Goal: Task Accomplishment & Management: Manage account settings

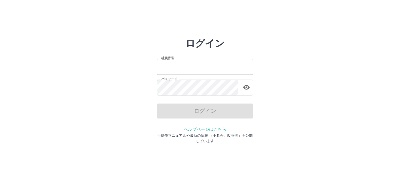
type input "*******"
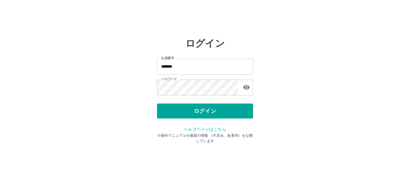
click at [203, 111] on div "ログイン" at bounding box center [205, 111] width 96 height 15
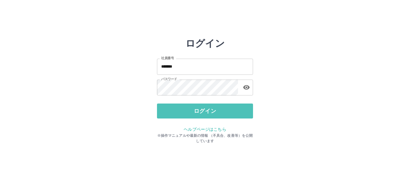
click at [203, 111] on button "ログイン" at bounding box center [205, 111] width 96 height 15
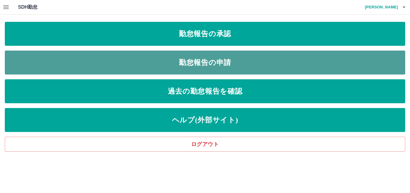
click at [208, 61] on link "勤怠報告の申請" at bounding box center [205, 63] width 400 height 24
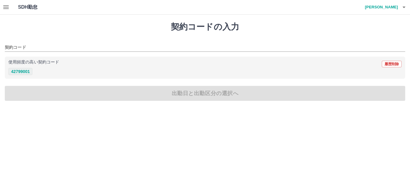
click at [23, 72] on button "42799001" at bounding box center [20, 71] width 24 height 7
type input "********"
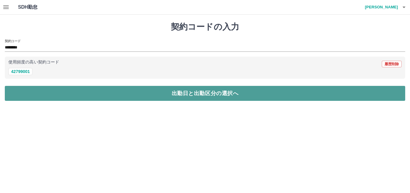
click at [214, 96] on button "出勤日と出勤区分の選択へ" at bounding box center [205, 93] width 400 height 15
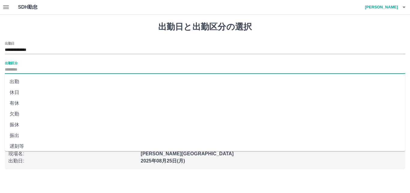
click at [40, 69] on input "出勤区分" at bounding box center [205, 69] width 400 height 7
click at [19, 81] on li "出勤" at bounding box center [205, 81] width 400 height 11
type input "**"
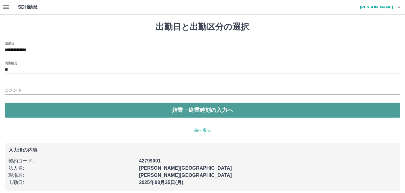
click at [204, 112] on button "始業・終業時刻の入力へ" at bounding box center [202, 110] width 395 height 15
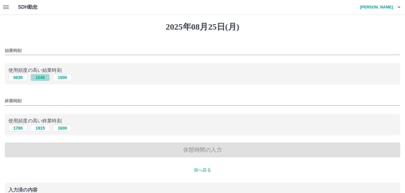
click at [42, 75] on button "1045" at bounding box center [40, 77] width 19 height 7
type input "****"
click at [40, 127] on button "1915" at bounding box center [40, 128] width 19 height 7
type input "****"
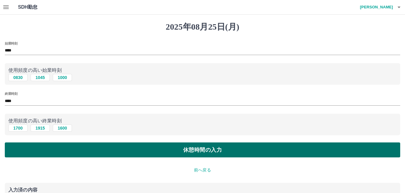
click at [201, 151] on button "休憩時間の入力" at bounding box center [202, 150] width 395 height 15
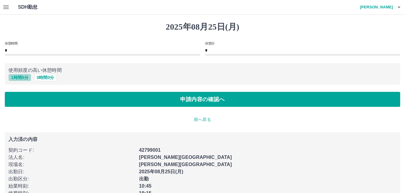
click at [19, 76] on button "1 時間 0 分" at bounding box center [19, 77] width 23 height 7
type input "*"
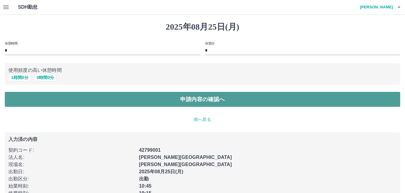
click at [196, 99] on button "申請内容の確認へ" at bounding box center [202, 99] width 395 height 15
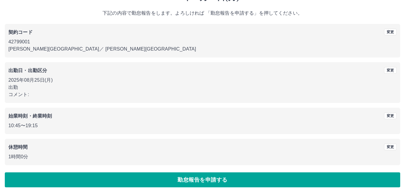
scroll to position [31, 0]
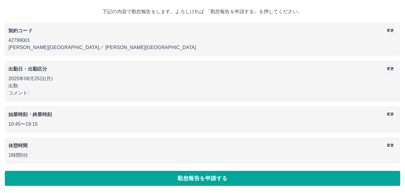
click at [198, 178] on button "勤怠報告を申請する" at bounding box center [202, 178] width 395 height 15
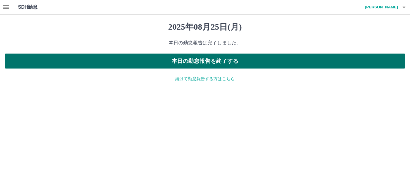
click at [209, 62] on button "本日の勤怠報告を終了する" at bounding box center [205, 61] width 400 height 15
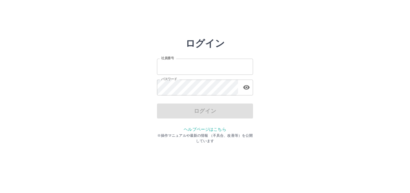
type input "*******"
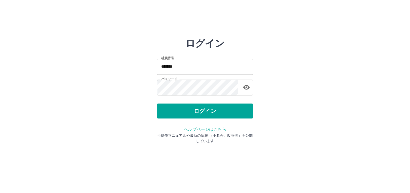
click at [196, 111] on div "ログイン" at bounding box center [205, 111] width 96 height 15
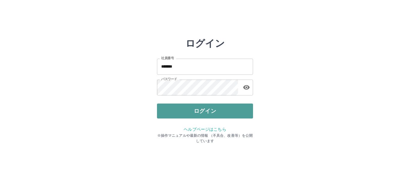
click at [196, 111] on button "ログイン" at bounding box center [205, 111] width 96 height 15
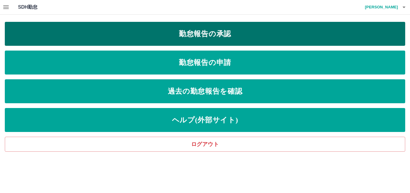
click at [214, 36] on link "勤怠報告の承認" at bounding box center [205, 34] width 400 height 24
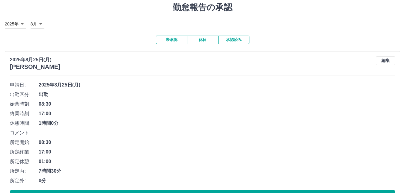
scroll to position [30, 0]
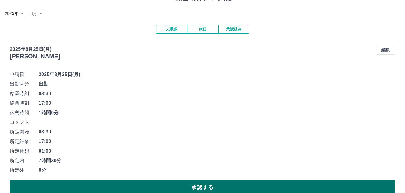
click at [192, 186] on button "承認する" at bounding box center [202, 187] width 385 height 15
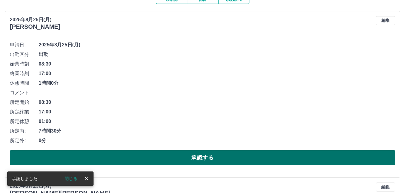
scroll to position [60, 0]
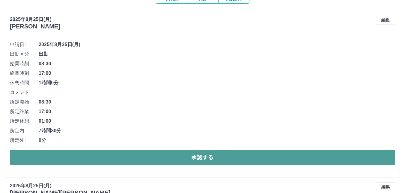
click at [210, 158] on button "承認する" at bounding box center [202, 157] width 385 height 15
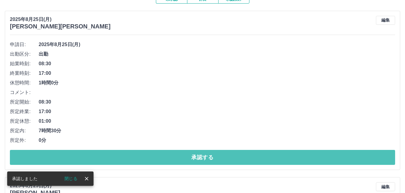
click at [210, 158] on button "承認する" at bounding box center [202, 157] width 385 height 15
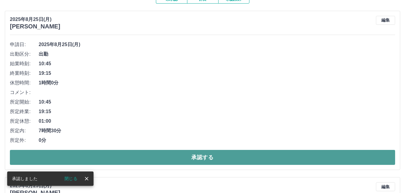
click at [195, 155] on button "承認する" at bounding box center [202, 157] width 385 height 15
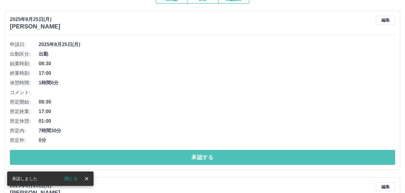
drag, startPoint x: 195, startPoint y: 158, endPoint x: 173, endPoint y: 148, distance: 24.6
click at [194, 155] on button "承認する" at bounding box center [202, 157] width 385 height 15
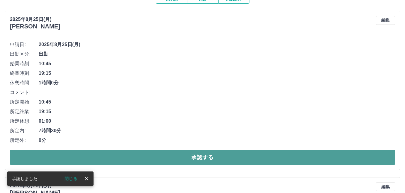
click at [195, 157] on button "承認する" at bounding box center [202, 157] width 385 height 15
click at [204, 156] on button "承認する" at bounding box center [202, 157] width 385 height 15
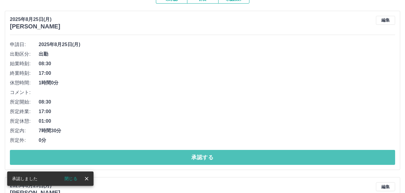
drag, startPoint x: 199, startPoint y: 159, endPoint x: 202, endPoint y: 143, distance: 16.1
click at [200, 159] on button "承認する" at bounding box center [202, 157] width 385 height 15
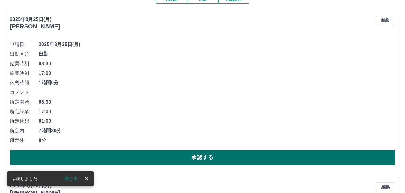
click at [208, 160] on button "承認する" at bounding box center [202, 157] width 385 height 15
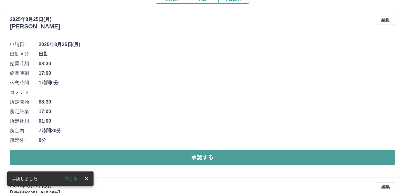
drag, startPoint x: 202, startPoint y: 158, endPoint x: 199, endPoint y: 165, distance: 7.6
click at [202, 158] on button "承認する" at bounding box center [202, 157] width 385 height 15
drag, startPoint x: 199, startPoint y: 156, endPoint x: 207, endPoint y: 157, distance: 8.1
click at [200, 155] on button "承認する" at bounding box center [202, 157] width 385 height 15
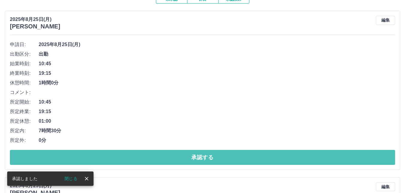
click at [197, 159] on button "承認する" at bounding box center [202, 157] width 385 height 15
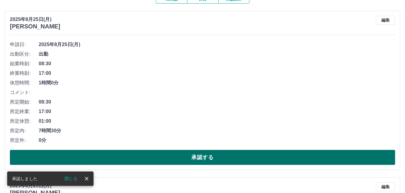
click at [202, 157] on button "承認する" at bounding box center [202, 157] width 385 height 15
click at [201, 157] on button "承認する" at bounding box center [202, 157] width 385 height 15
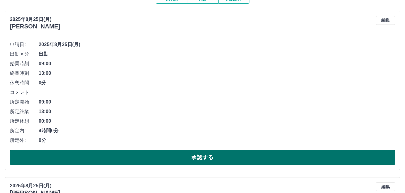
click at [199, 157] on button "承認する" at bounding box center [202, 157] width 385 height 15
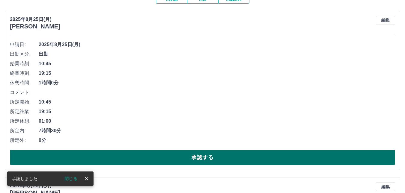
click at [209, 159] on button "承認する" at bounding box center [202, 157] width 385 height 15
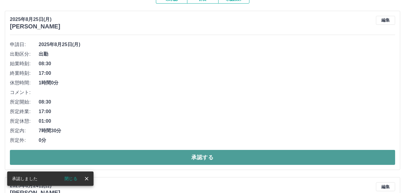
click at [204, 155] on button "承認する" at bounding box center [202, 157] width 385 height 15
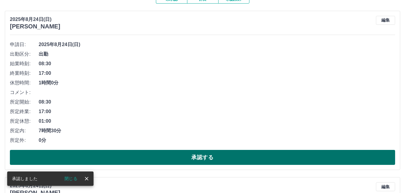
drag, startPoint x: 197, startPoint y: 157, endPoint x: 214, endPoint y: 151, distance: 18.2
click at [195, 154] on button "承認する" at bounding box center [202, 157] width 385 height 15
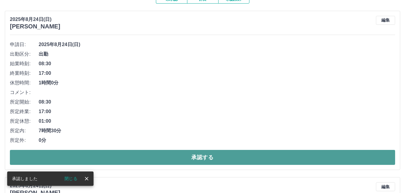
drag, startPoint x: 212, startPoint y: 157, endPoint x: 233, endPoint y: 152, distance: 21.8
click at [212, 156] on button "承認する" at bounding box center [202, 157] width 385 height 15
click at [199, 158] on button "承認する" at bounding box center [202, 157] width 385 height 15
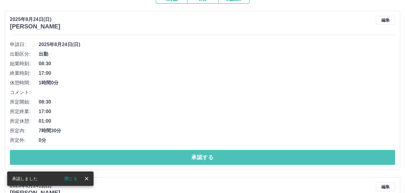
click at [206, 159] on button "承認する" at bounding box center [202, 157] width 385 height 15
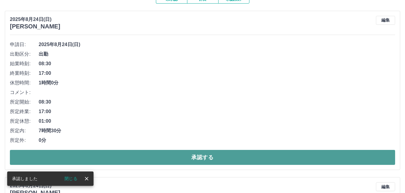
drag, startPoint x: 207, startPoint y: 155, endPoint x: 211, endPoint y: 154, distance: 3.8
click at [208, 155] on button "承認する" at bounding box center [202, 157] width 385 height 15
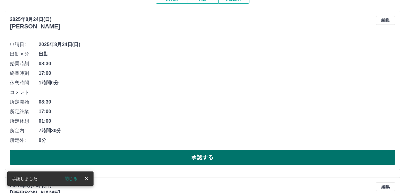
click at [199, 157] on button "承認する" at bounding box center [202, 157] width 385 height 15
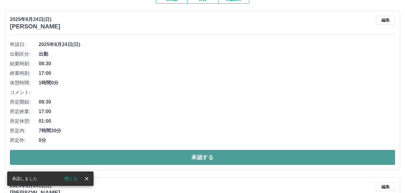
click at [201, 155] on button "承認する" at bounding box center [202, 157] width 385 height 15
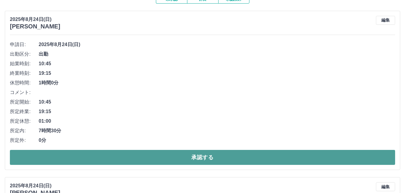
click at [204, 156] on button "承認する" at bounding box center [202, 157] width 385 height 15
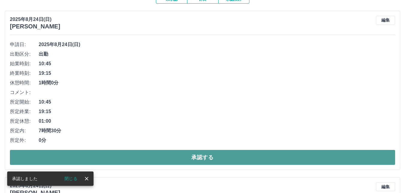
drag, startPoint x: 208, startPoint y: 157, endPoint x: 203, endPoint y: 155, distance: 5.4
click at [207, 157] on button "承認する" at bounding box center [202, 157] width 385 height 15
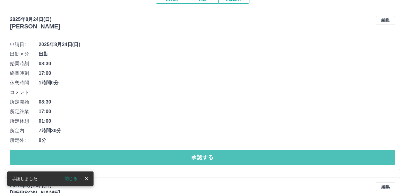
drag, startPoint x: 207, startPoint y: 155, endPoint x: 219, endPoint y: 149, distance: 14.2
click at [206, 154] on button "承認する" at bounding box center [202, 157] width 385 height 15
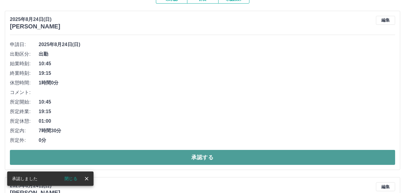
drag, startPoint x: 206, startPoint y: 158, endPoint x: 213, endPoint y: 156, distance: 7.4
click at [207, 158] on button "承認する" at bounding box center [202, 157] width 385 height 15
click at [202, 157] on button "承認する" at bounding box center [202, 157] width 385 height 15
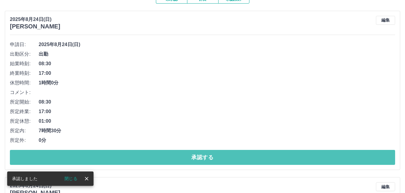
drag, startPoint x: 198, startPoint y: 152, endPoint x: 194, endPoint y: 148, distance: 6.0
click at [197, 152] on button "承認する" at bounding box center [202, 157] width 385 height 15
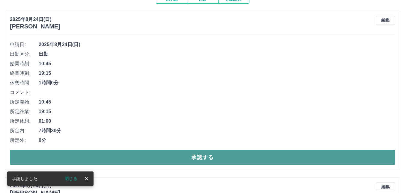
click at [210, 155] on button "承認する" at bounding box center [202, 157] width 385 height 15
click at [215, 155] on button "承認する" at bounding box center [202, 157] width 385 height 15
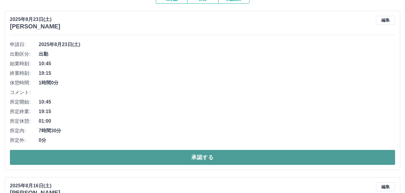
click at [209, 157] on button "承認する" at bounding box center [202, 157] width 385 height 15
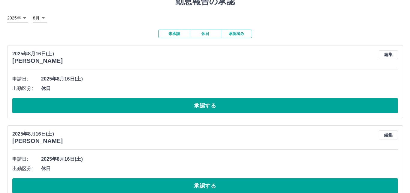
scroll to position [0, 0]
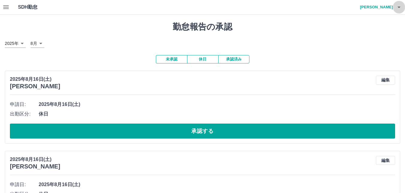
click at [399, 6] on icon "button" at bounding box center [398, 7] width 7 height 7
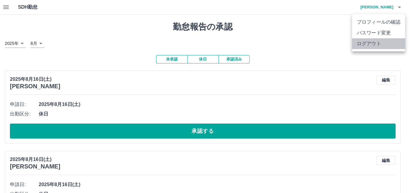
click at [371, 43] on li "ログアウト" at bounding box center [378, 43] width 53 height 11
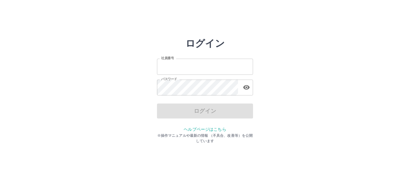
type input "*******"
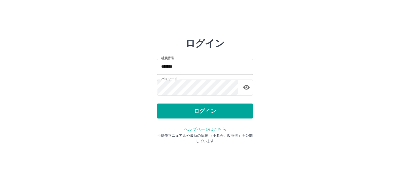
click at [342, 99] on div "ログイン 社員番号 ******* 社員番号 パスワード パスワード ログイン ヘルプページはこちら ※操作マニュアルや最新の情報 （不具合、改善等）を公開し…" at bounding box center [205, 86] width 360 height 96
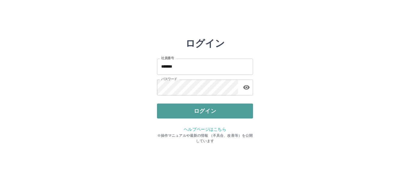
click at [205, 113] on button "ログイン" at bounding box center [205, 111] width 96 height 15
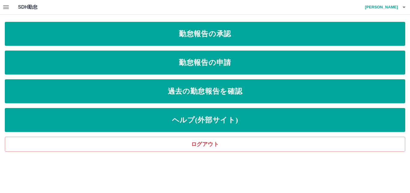
click at [6, 7] on icon "button" at bounding box center [5, 7] width 5 height 4
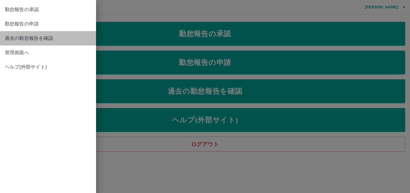
click at [14, 41] on span "過去の勤怠報告を確認" at bounding box center [48, 38] width 86 height 7
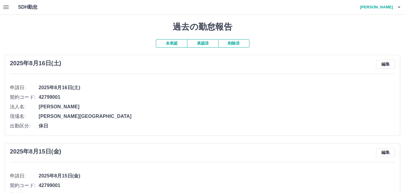
click at [4, 8] on icon "button" at bounding box center [5, 7] width 7 height 7
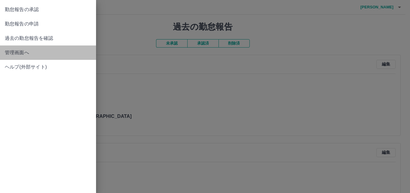
click at [19, 52] on span "管理画面へ" at bounding box center [48, 52] width 86 height 7
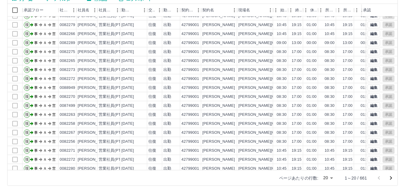
scroll to position [31, 0]
